Goal: Task Accomplishment & Management: Use online tool/utility

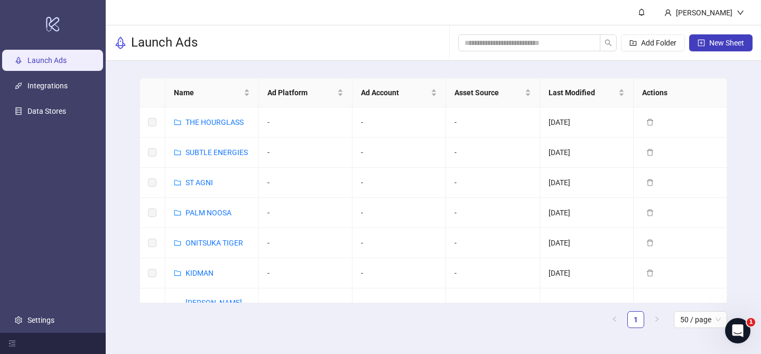
scroll to position [244, 0]
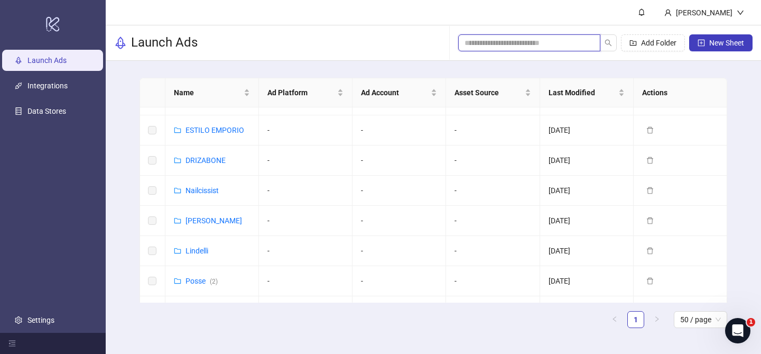
click at [548, 43] on input "search" at bounding box center [525, 43] width 121 height 12
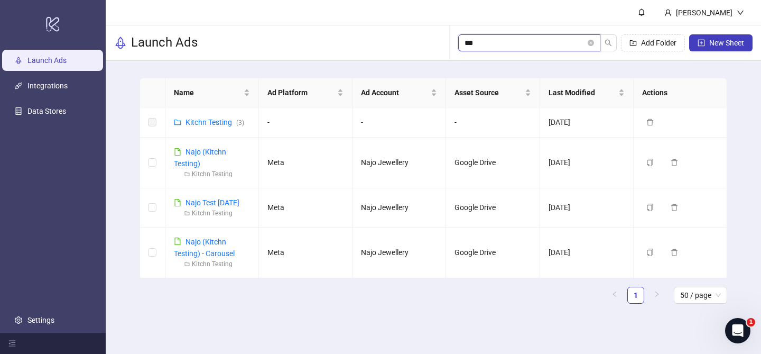
scroll to position [0, 0]
type input "****"
click at [205, 121] on link "Kitchn Testing ( 3 )" at bounding box center [215, 122] width 59 height 8
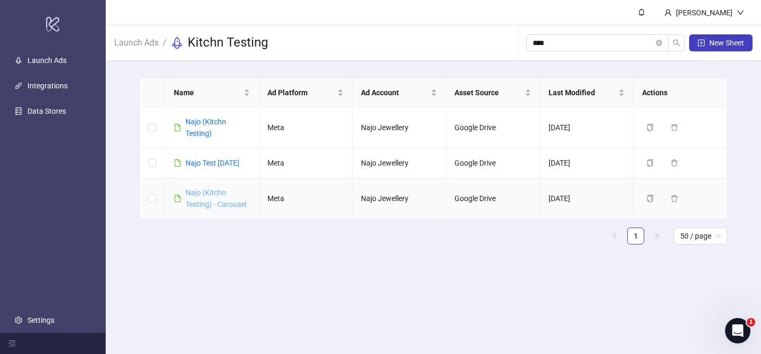
click at [208, 205] on link "Najo (Kitchn Testing) - Carousel" at bounding box center [216, 198] width 61 height 20
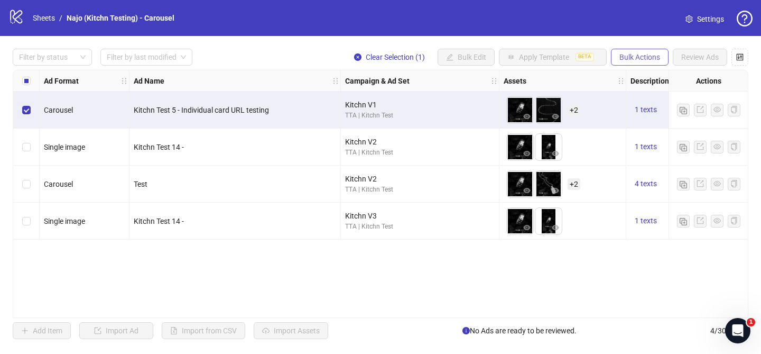
click at [636, 58] on span "Bulk Actions" at bounding box center [640, 57] width 41 height 8
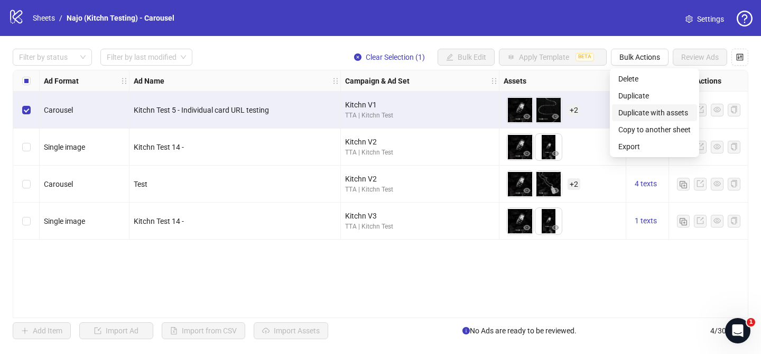
click at [638, 112] on span "Duplicate with assets" at bounding box center [654, 113] width 72 height 12
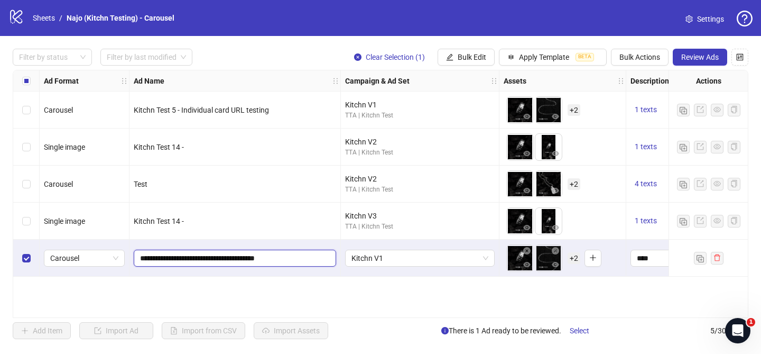
click at [219, 257] on input "**********" at bounding box center [234, 258] width 188 height 12
drag, startPoint x: 189, startPoint y: 257, endPoint x: 310, endPoint y: 260, distance: 121.6
click at [310, 260] on input "**********" at bounding box center [234, 258] width 188 height 12
click at [183, 256] on input "**********" at bounding box center [234, 258] width 188 height 12
drag, startPoint x: 183, startPoint y: 257, endPoint x: 288, endPoint y: 257, distance: 104.7
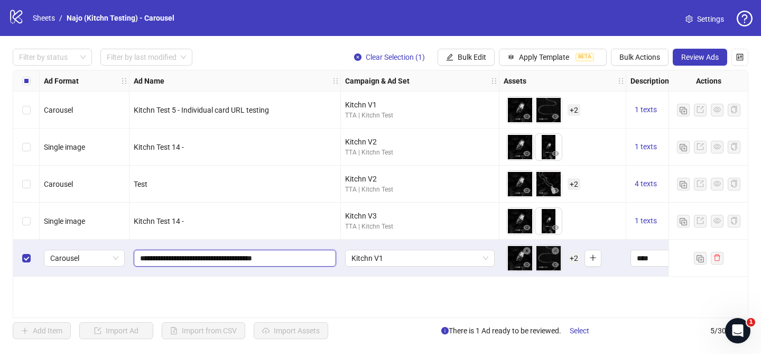
click at [288, 257] on input "**********" at bounding box center [234, 258] width 188 height 12
drag, startPoint x: 288, startPoint y: 257, endPoint x: 186, endPoint y: 261, distance: 102.6
click at [186, 261] on input "**********" at bounding box center [234, 258] width 188 height 12
type input "**********"
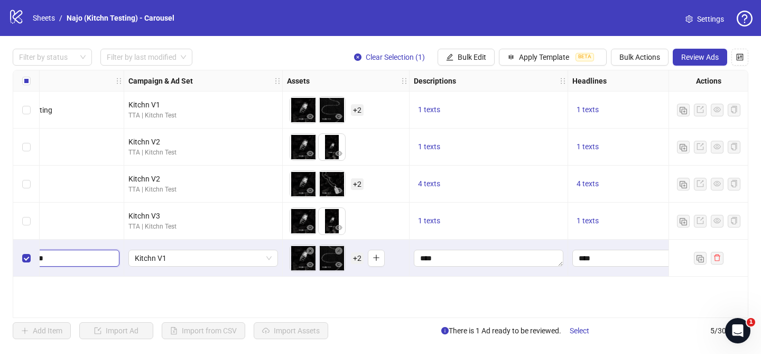
scroll to position [0, 222]
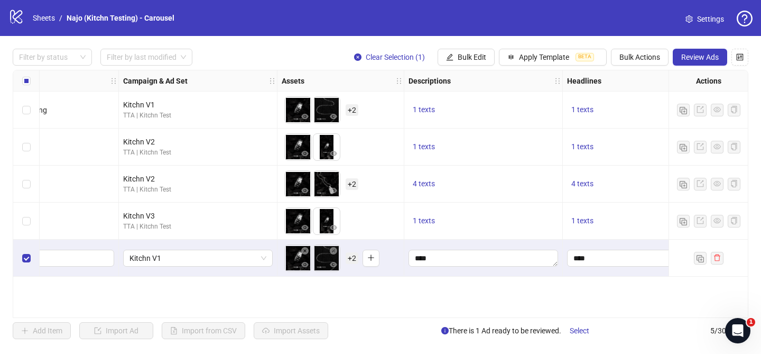
click at [353, 258] on span "+ 2" at bounding box center [352, 258] width 13 height 12
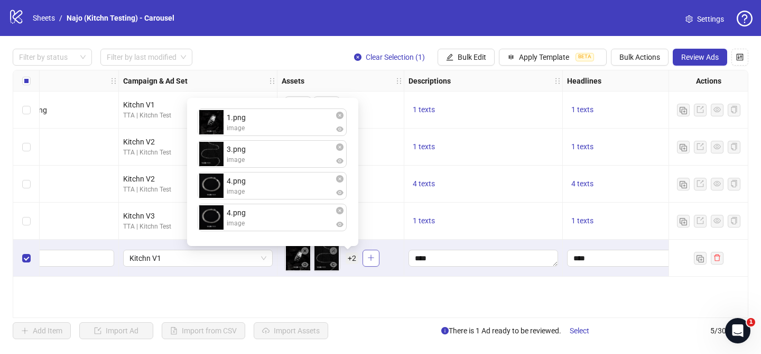
click at [369, 262] on button "button" at bounding box center [371, 257] width 17 height 17
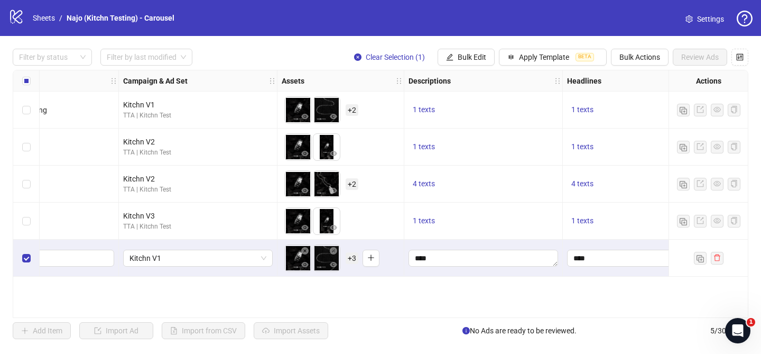
click at [352, 256] on span "+ 3" at bounding box center [352, 258] width 13 height 12
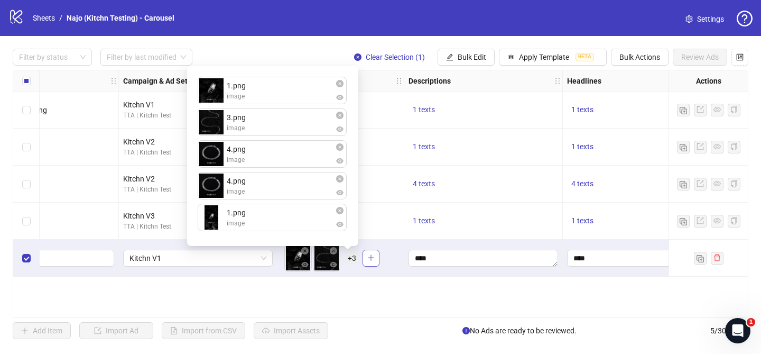
click at [368, 256] on icon "plus" at bounding box center [370, 257] width 7 height 7
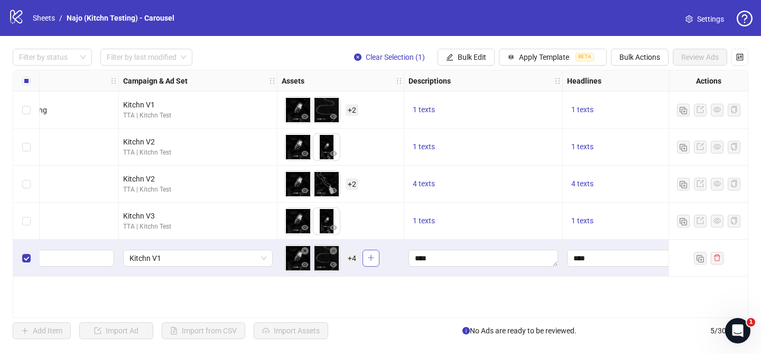
click at [375, 258] on button "button" at bounding box center [371, 257] width 17 height 17
click at [352, 257] on span "+ 5" at bounding box center [352, 258] width 13 height 12
click at [371, 258] on icon "plus" at bounding box center [370, 257] width 7 height 7
click at [353, 258] on span "+ 6" at bounding box center [352, 258] width 13 height 12
click at [371, 278] on div "Ad Format Ad Name Campaign & Ad Set Assets Descriptions Headlines Primary Texts…" at bounding box center [381, 194] width 736 height 248
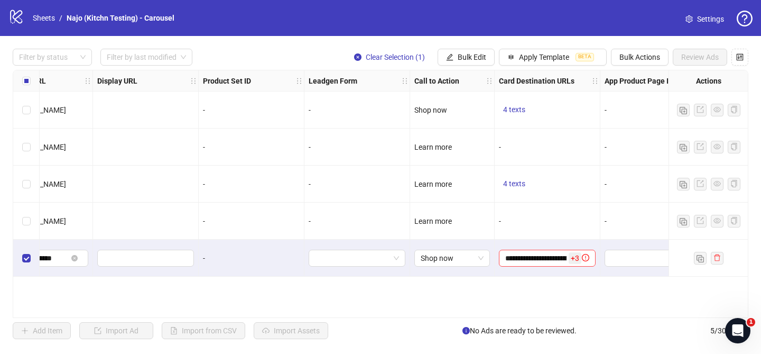
scroll to position [0, 1099]
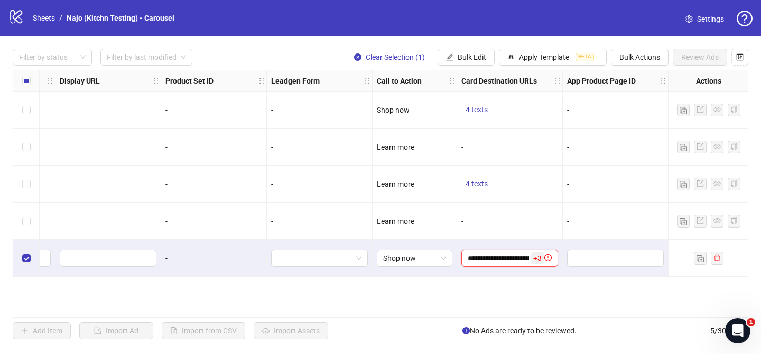
click at [505, 263] on input "**********" at bounding box center [498, 258] width 61 height 12
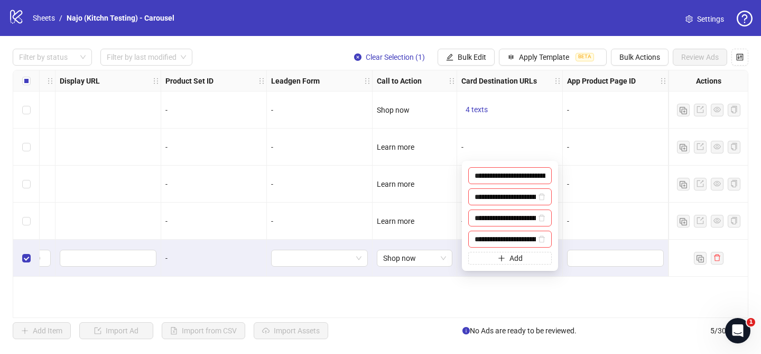
scroll to position [0, 99]
click at [504, 177] on input "**********" at bounding box center [510, 175] width 84 height 17
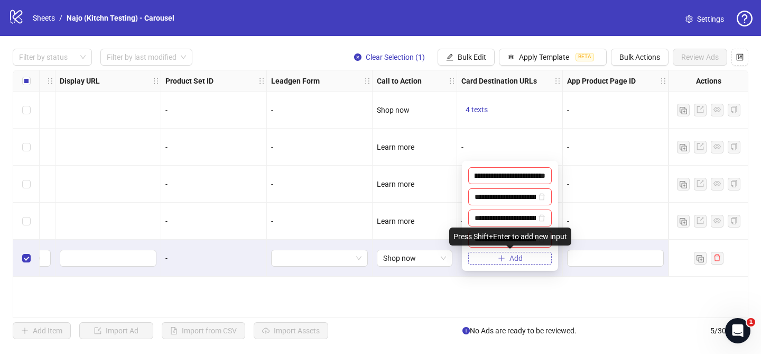
click at [513, 258] on span "Add" at bounding box center [516, 258] width 13 height 8
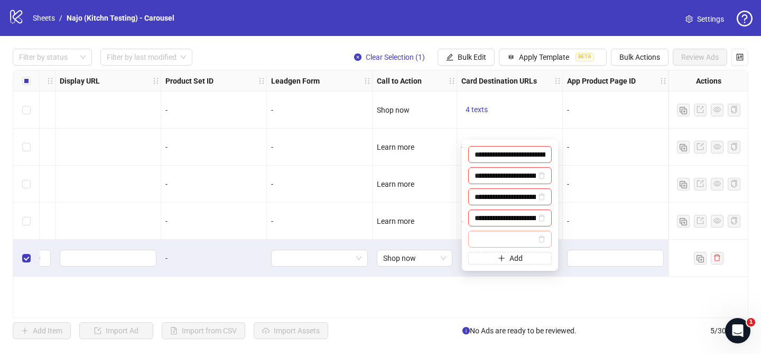
click at [507, 239] on input "text" at bounding box center [505, 239] width 61 height 12
type input "**********"
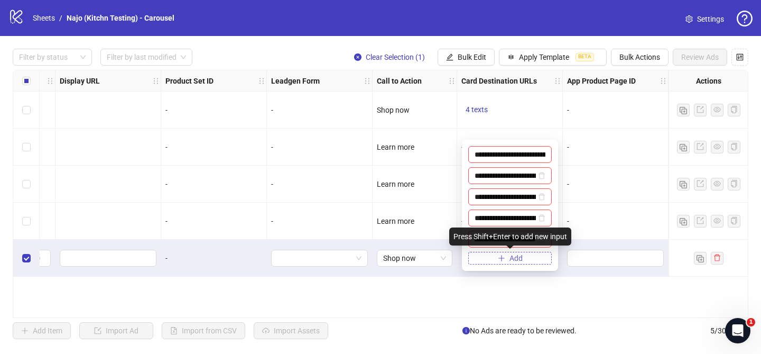
scroll to position [0, 0]
click at [512, 260] on span "Add" at bounding box center [516, 258] width 13 height 8
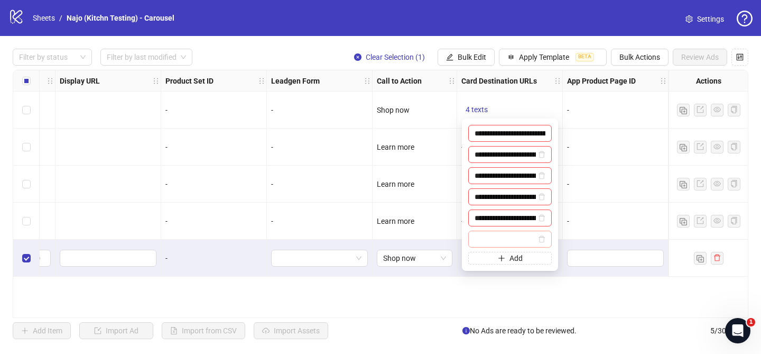
click at [502, 238] on input "text" at bounding box center [505, 239] width 61 height 12
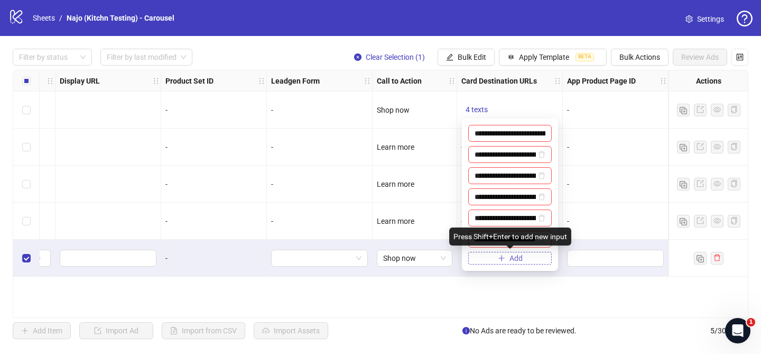
type input "**********"
click at [511, 260] on span "Add" at bounding box center [516, 258] width 13 height 8
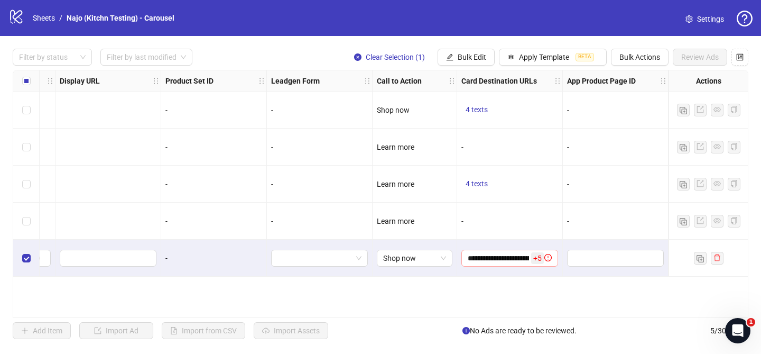
click at [536, 261] on span "+ 5" at bounding box center [537, 258] width 13 height 12
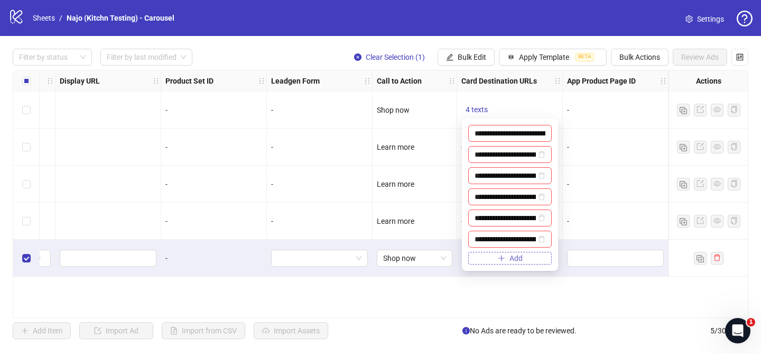
click at [508, 257] on button "Add" at bounding box center [510, 258] width 84 height 13
click at [495, 238] on input "text" at bounding box center [505, 239] width 61 height 12
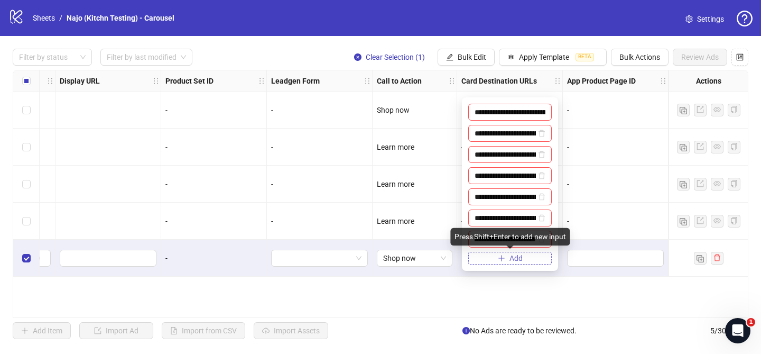
type input "**********"
click at [510, 257] on span "Add" at bounding box center [516, 258] width 13 height 8
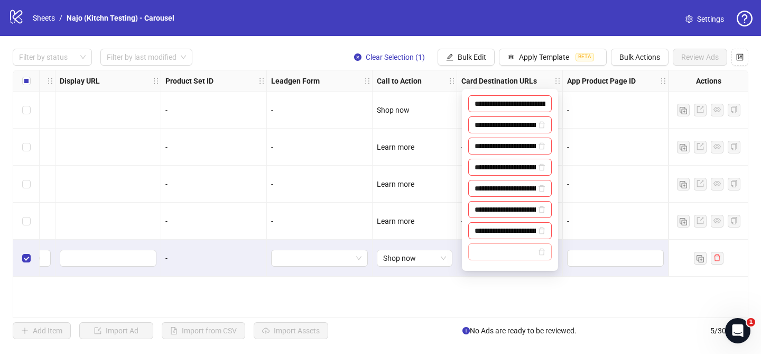
click at [496, 246] on input "text" at bounding box center [505, 252] width 61 height 12
type input "**********"
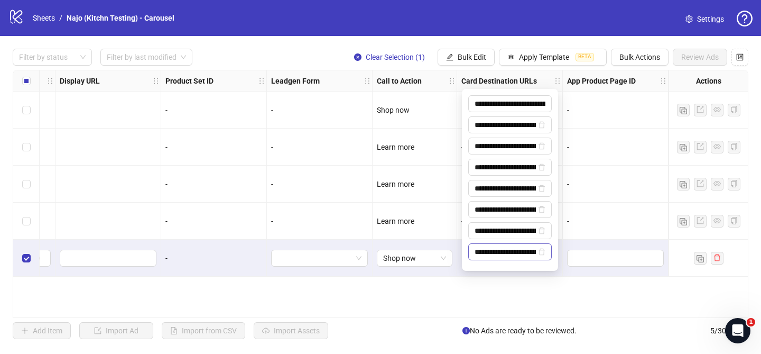
scroll to position [0, 108]
click at [547, 285] on div "**********" at bounding box center [381, 194] width 736 height 248
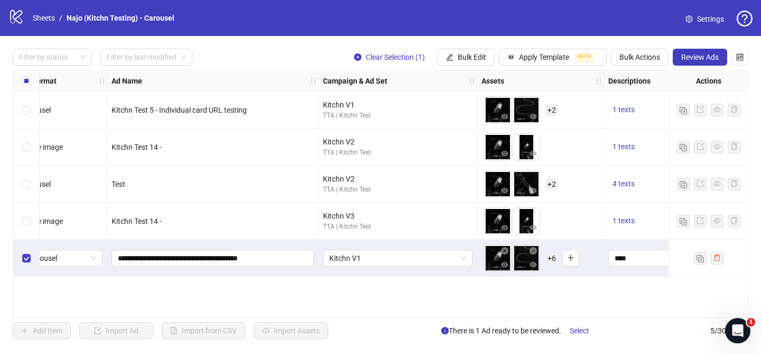
scroll to position [0, 0]
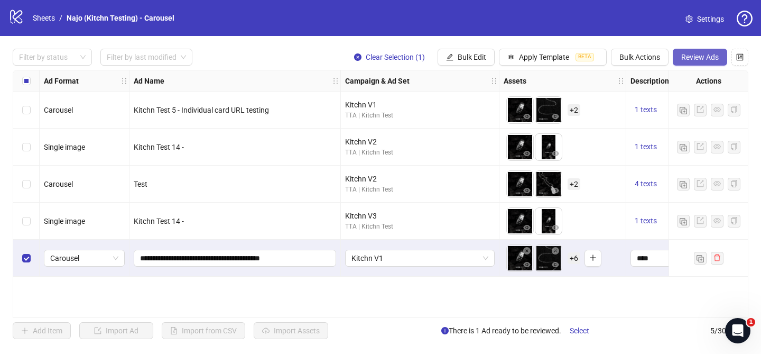
click at [695, 58] on span "Review Ads" at bounding box center [700, 57] width 38 height 8
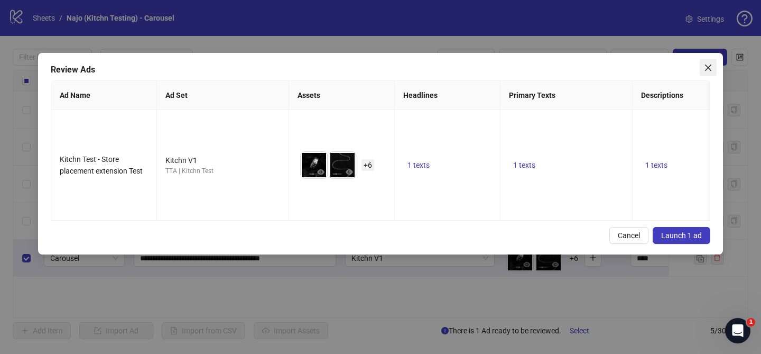
click at [707, 67] on icon "close" at bounding box center [708, 67] width 8 height 8
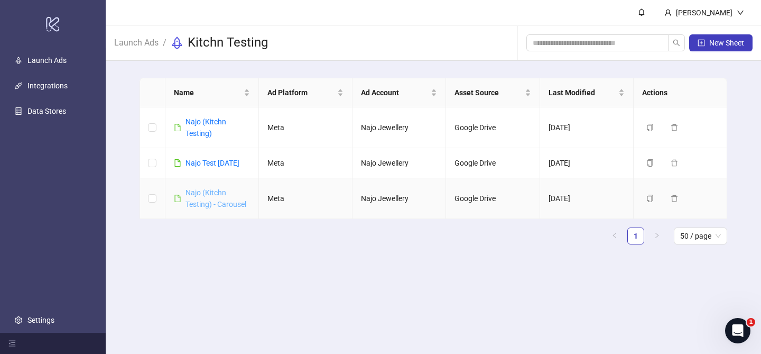
click at [203, 207] on link "Najo (Kitchn Testing) - Carousel" at bounding box center [216, 198] width 61 height 20
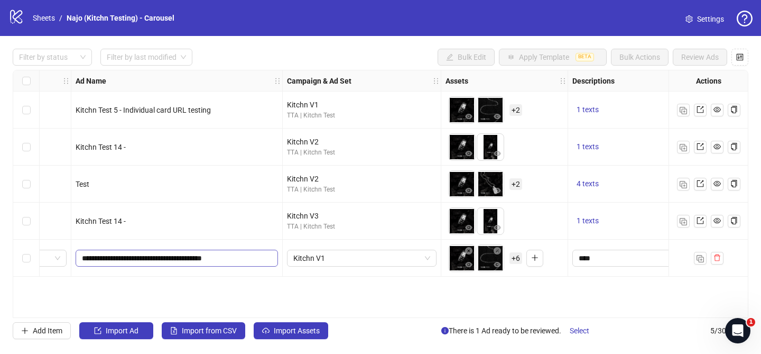
scroll to position [0, 77]
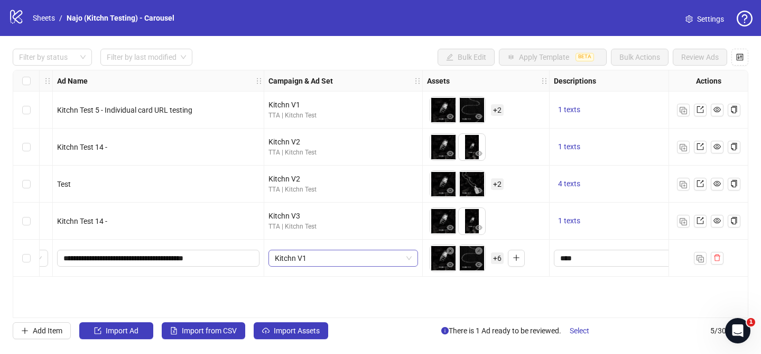
click at [341, 260] on span "Kitchn V1" at bounding box center [343, 258] width 137 height 16
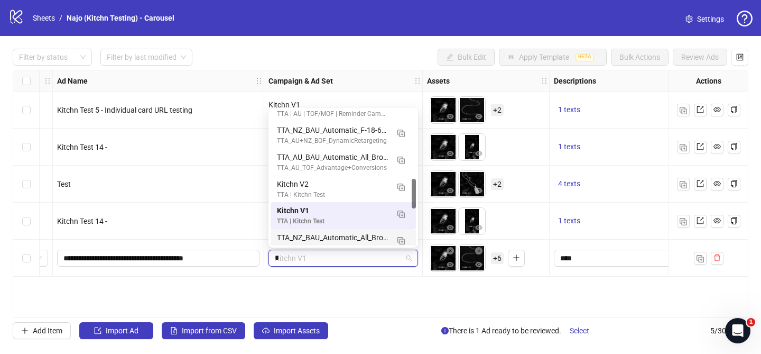
scroll to position [270, 0]
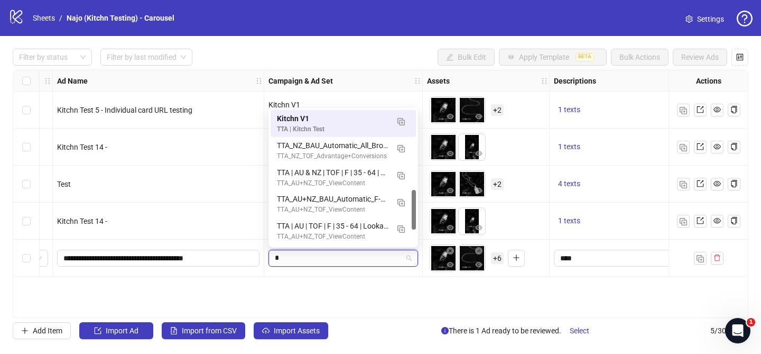
type input "**"
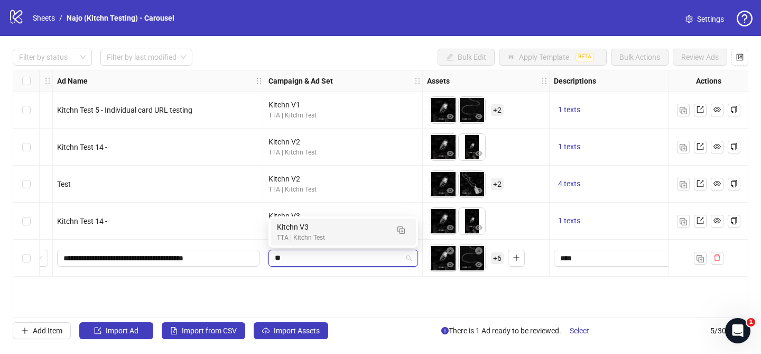
click at [310, 229] on div "Kitchn V3" at bounding box center [333, 227] width 112 height 12
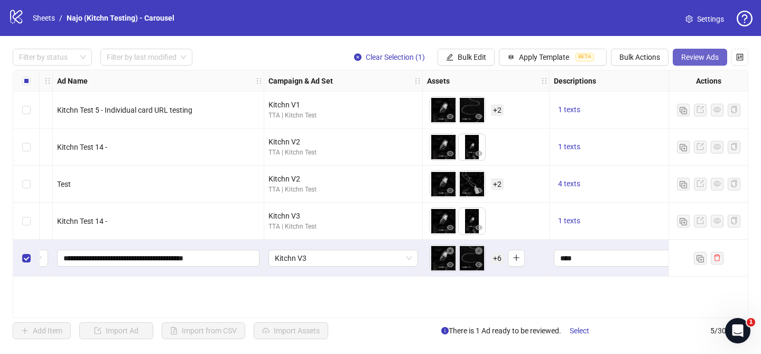
click at [704, 58] on span "Review Ads" at bounding box center [700, 57] width 38 height 8
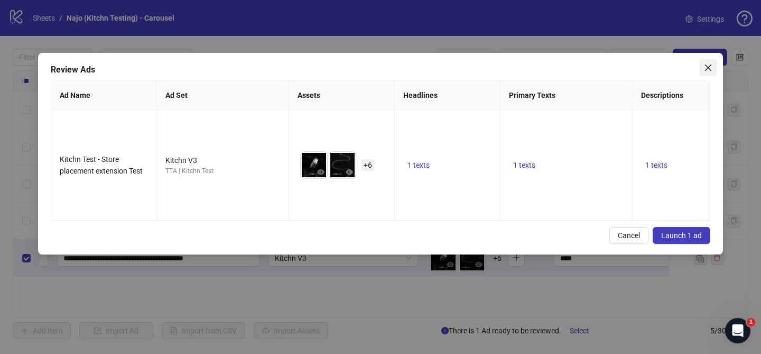
click at [709, 69] on icon "close" at bounding box center [708, 67] width 8 height 8
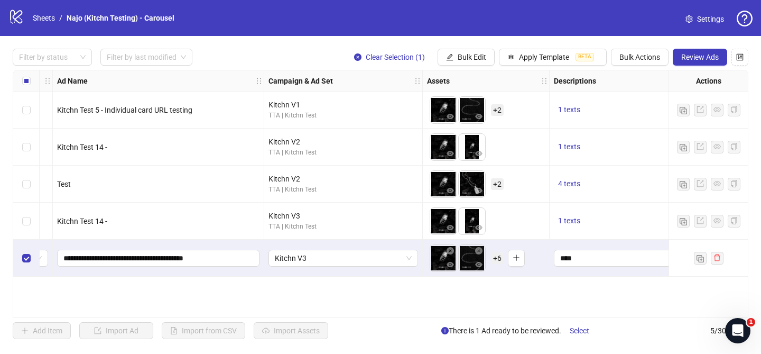
click at [498, 258] on span "+ 6" at bounding box center [497, 258] width 13 height 12
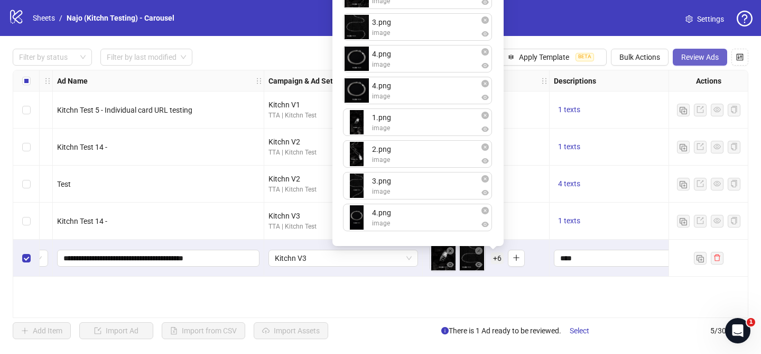
click at [688, 55] on span "Review Ads" at bounding box center [700, 57] width 38 height 8
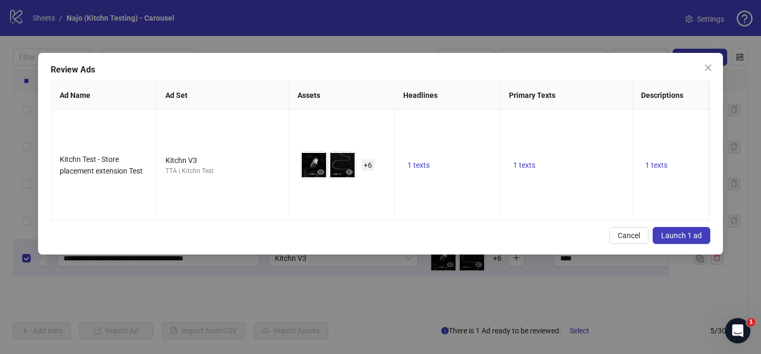
click at [680, 239] on span "Launch 1 ad" at bounding box center [681, 235] width 41 height 8
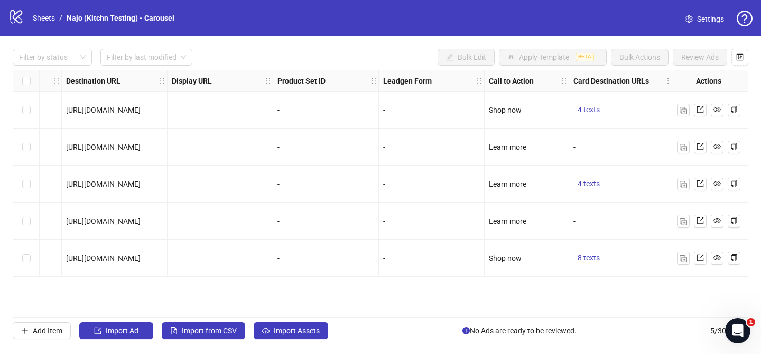
scroll to position [0, 1099]
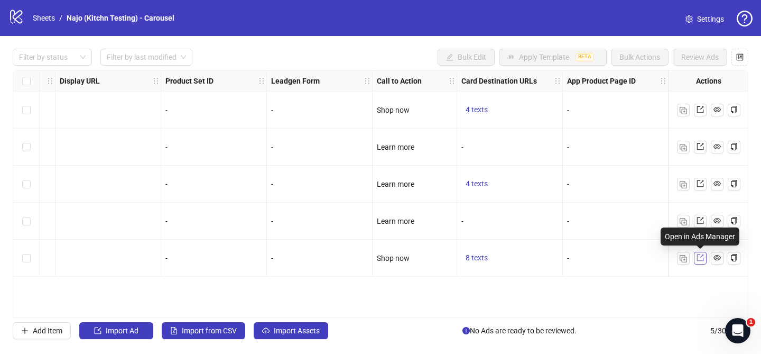
click at [699, 256] on icon "export" at bounding box center [700, 257] width 7 height 7
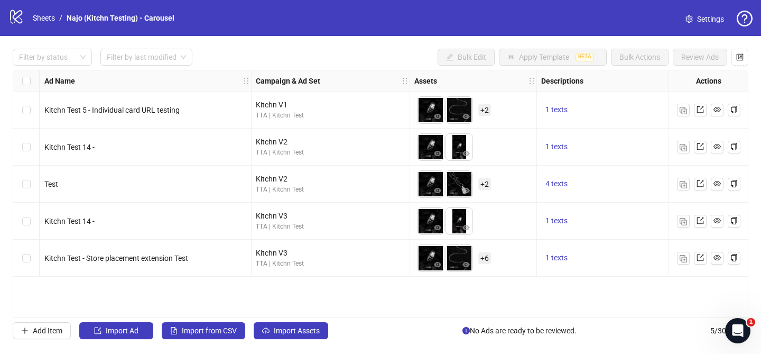
scroll to position [0, 0]
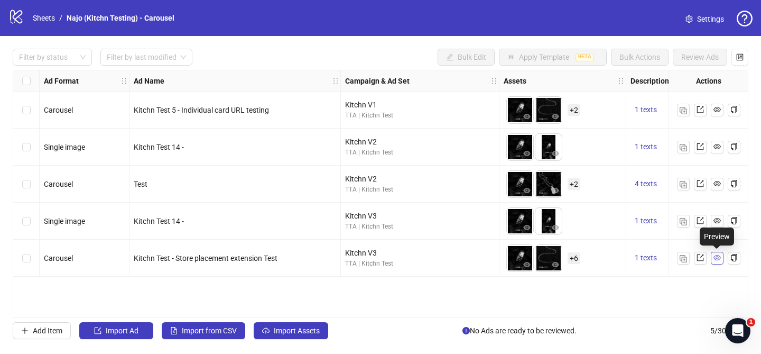
click at [718, 260] on icon "eye" at bounding box center [717, 257] width 7 height 5
click at [716, 257] on icon "eye" at bounding box center [717, 257] width 7 height 5
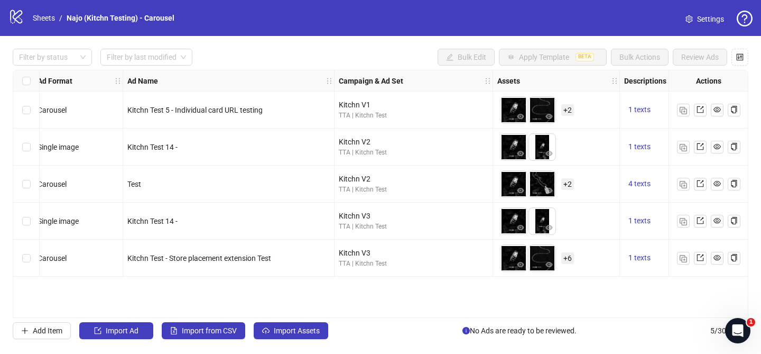
scroll to position [0, 13]
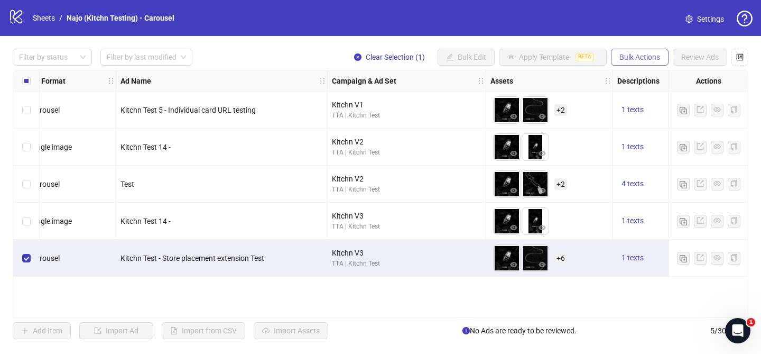
click at [621, 52] on button "Bulk Actions" at bounding box center [640, 57] width 58 height 17
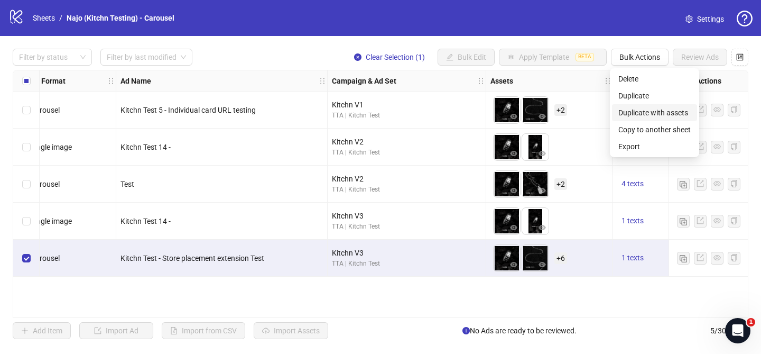
click at [643, 112] on span "Duplicate with assets" at bounding box center [654, 113] width 72 height 12
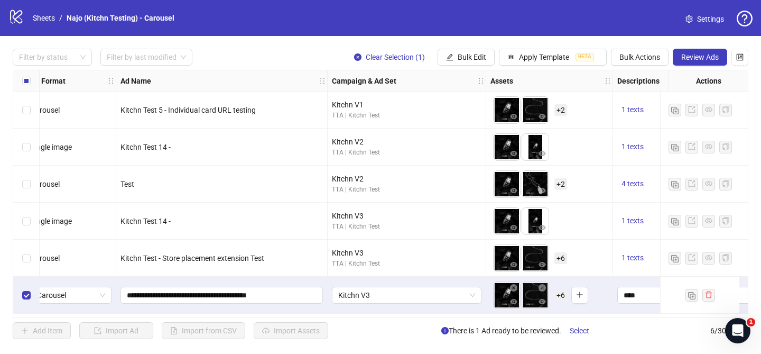
scroll to position [1, 13]
click at [278, 294] on input "**********" at bounding box center [221, 295] width 188 height 12
type input "**********"
click at [269, 256] on div "Kitchn Test - Store placement extension Test" at bounding box center [222, 258] width 202 height 12
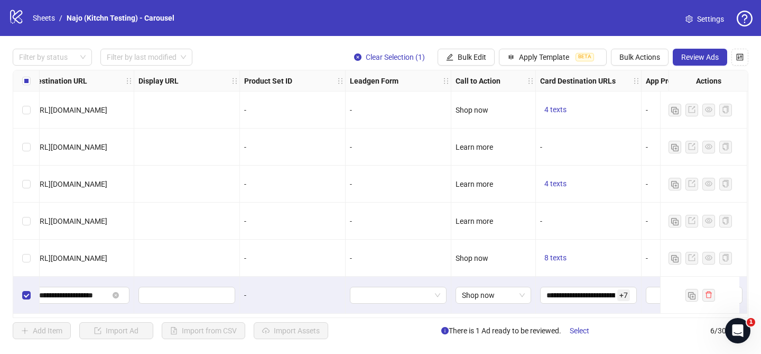
scroll to position [1, 1108]
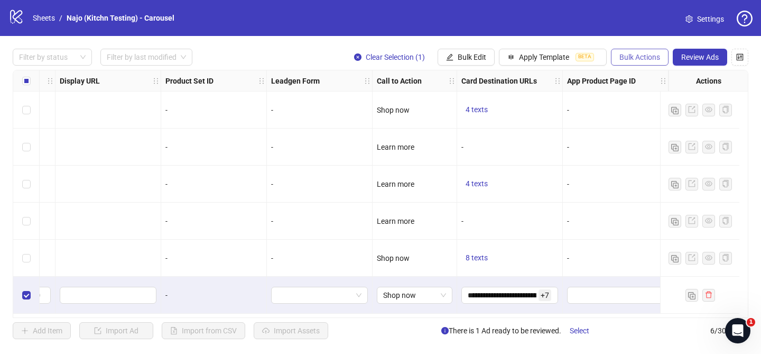
click at [648, 58] on span "Bulk Actions" at bounding box center [640, 57] width 41 height 8
click at [747, 53] on button "button" at bounding box center [740, 57] width 17 height 17
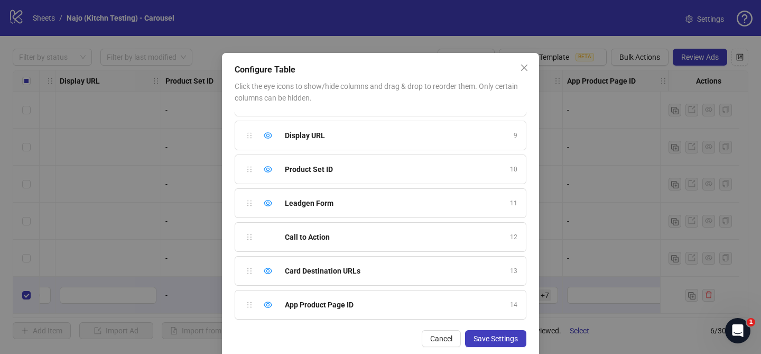
scroll to position [16, 0]
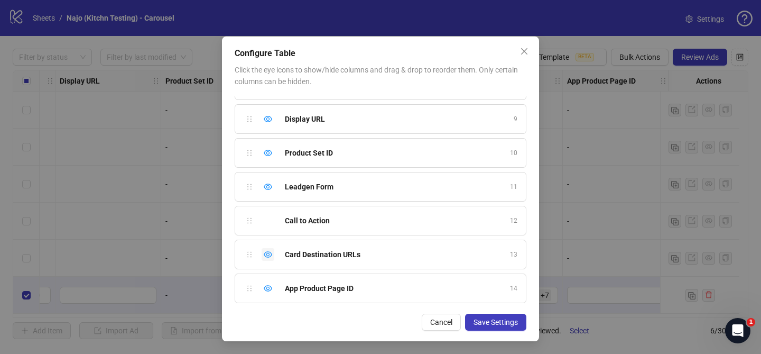
click at [267, 257] on icon "eye" at bounding box center [268, 254] width 8 height 6
click at [489, 322] on span "Save Settings" at bounding box center [496, 322] width 44 height 8
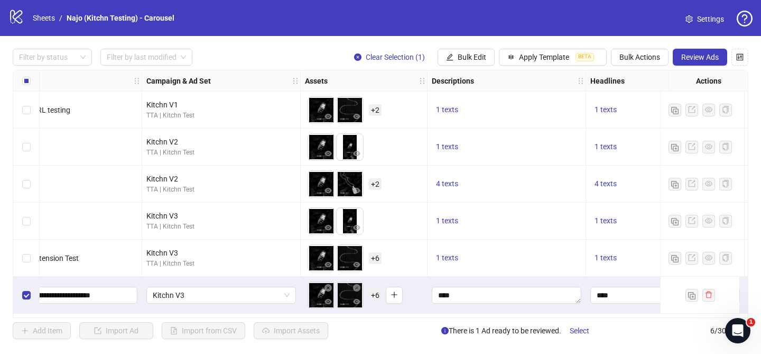
scroll to position [0, 86]
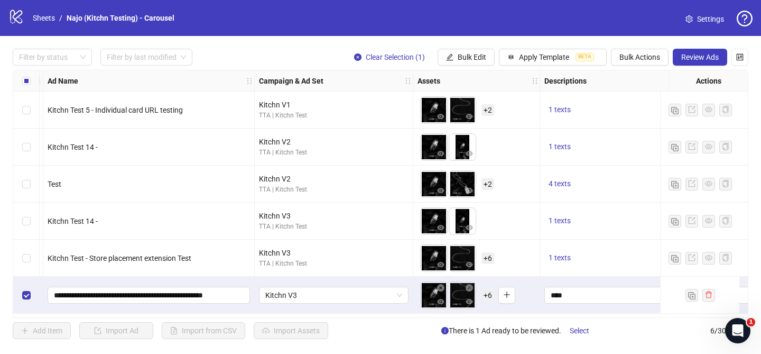
click at [487, 295] on span "+ 6" at bounding box center [488, 295] width 13 height 12
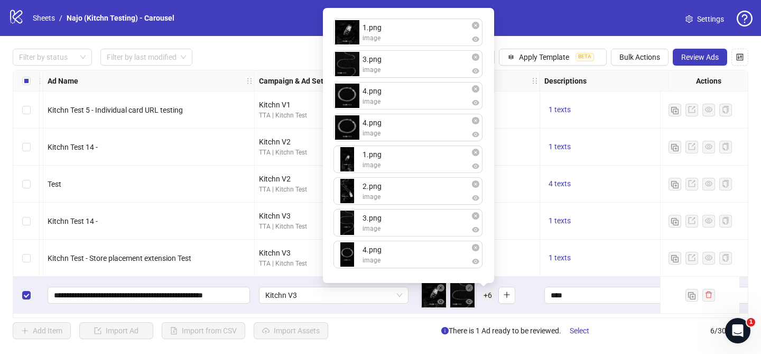
click at [530, 304] on div "To pick up a draggable item, press the space bar. While dragging, use the arrow…" at bounding box center [477, 295] width 118 height 33
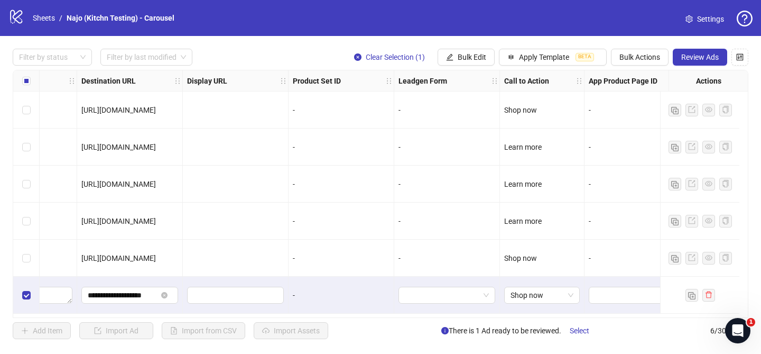
scroll to position [0, 1002]
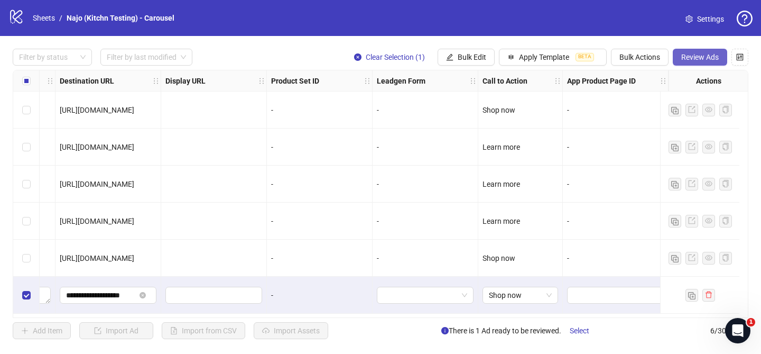
click at [678, 52] on button "Review Ads" at bounding box center [700, 57] width 54 height 17
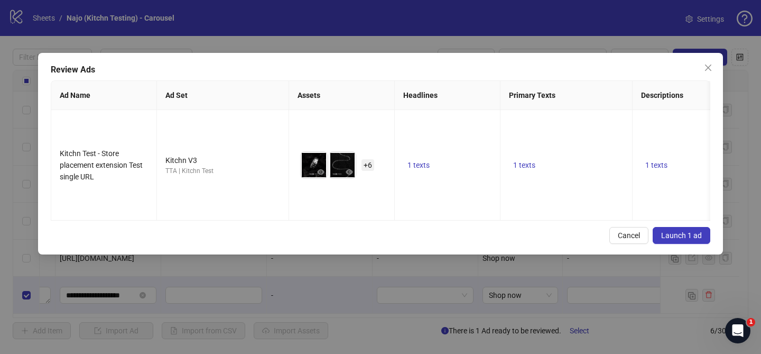
click at [676, 239] on span "Launch 1 ad" at bounding box center [681, 235] width 41 height 8
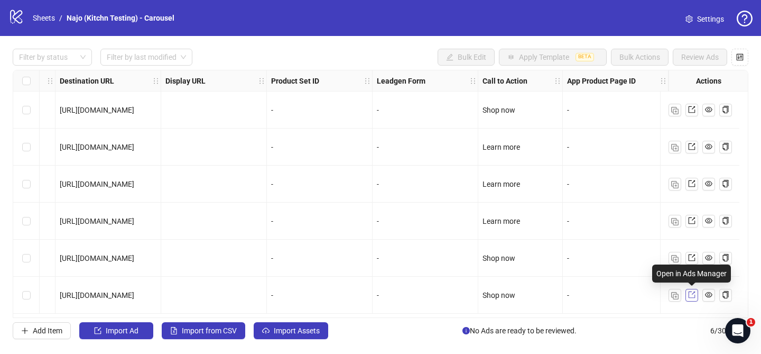
click at [689, 299] on span at bounding box center [691, 295] width 7 height 12
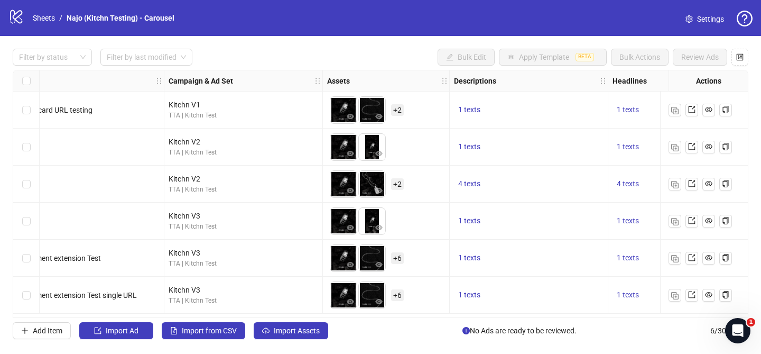
scroll to position [0, 0]
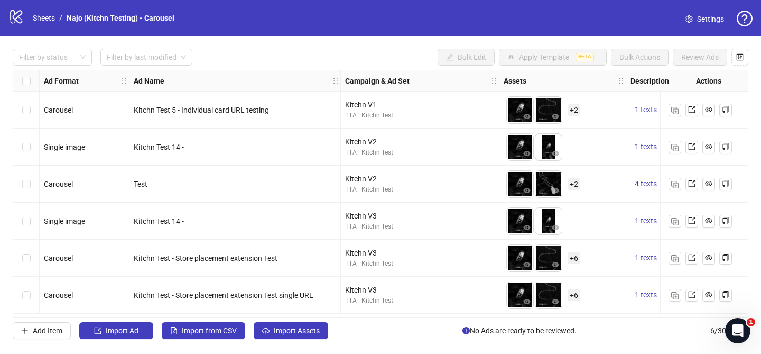
click at [217, 254] on span "Kitchn Test - Store placement extension Test" at bounding box center [206, 258] width 144 height 8
drag, startPoint x: 134, startPoint y: 258, endPoint x: 276, endPoint y: 263, distance: 142.3
click at [276, 263] on div "Kitchn Test - Store placement extension Test" at bounding box center [235, 257] width 211 height 37
copy span "Kitchn Test - Store placement extension Test"
